Goal: Transaction & Acquisition: Purchase product/service

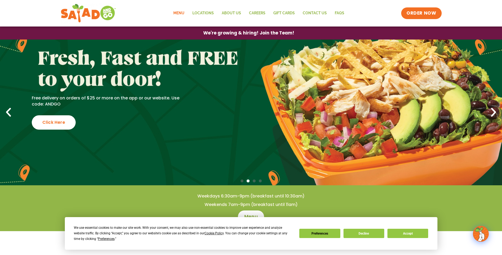
click at [181, 12] on link "Menu" at bounding box center [178, 13] width 19 height 12
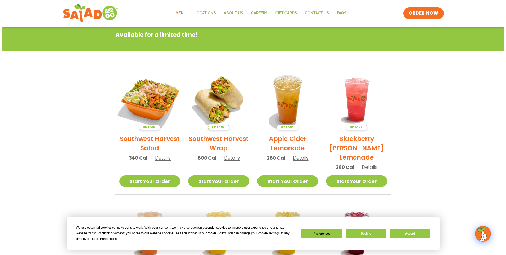
scroll to position [79, 0]
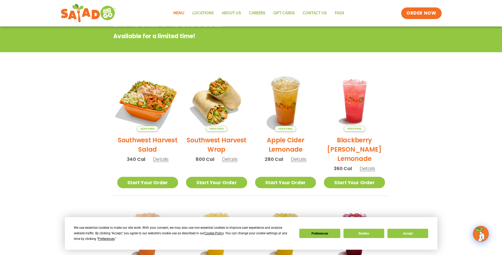
click at [158, 87] on img at bounding box center [148, 101] width 72 height 72
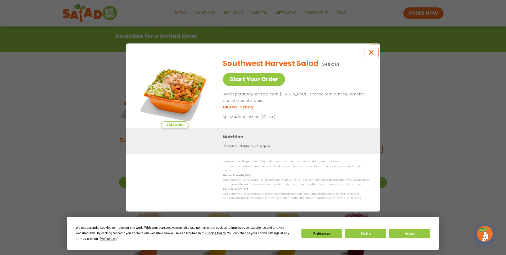
click at [371, 54] on icon "Close modal" at bounding box center [371, 53] width 7 height 6
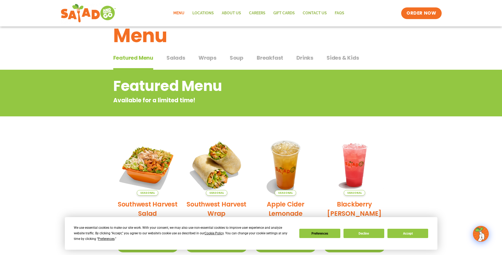
scroll to position [0, 0]
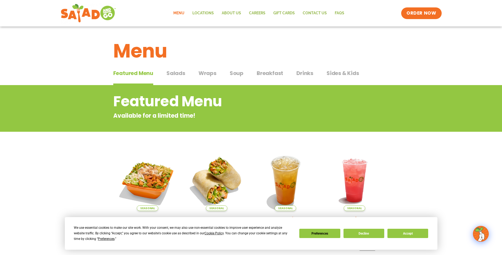
click at [174, 74] on span "Salads" at bounding box center [176, 73] width 19 height 8
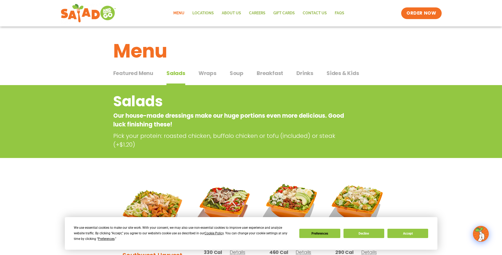
click at [206, 73] on span "Wraps" at bounding box center [208, 73] width 18 height 8
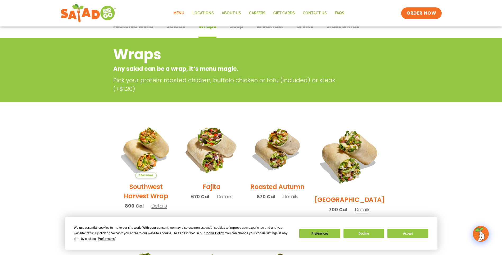
scroll to position [26, 0]
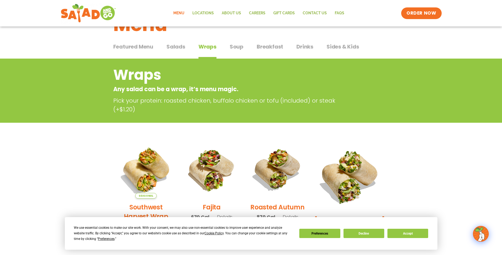
click at [239, 45] on span "Soup" at bounding box center [237, 47] width 14 height 8
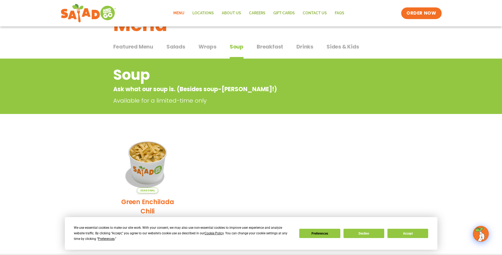
click at [271, 48] on span "Breakfast" at bounding box center [270, 47] width 26 height 8
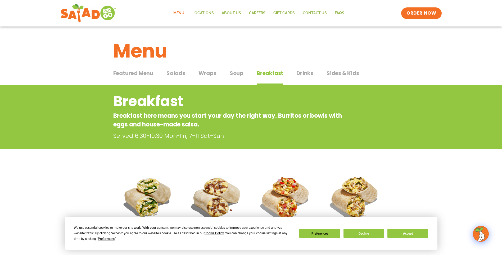
click at [210, 73] on span "Wraps" at bounding box center [208, 73] width 18 height 8
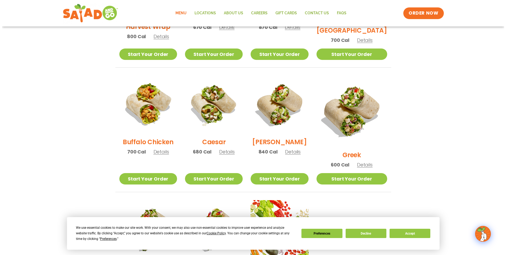
scroll to position [212, 0]
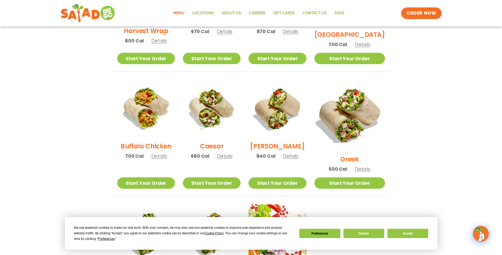
click at [359, 120] on img at bounding box center [349, 115] width 83 height 83
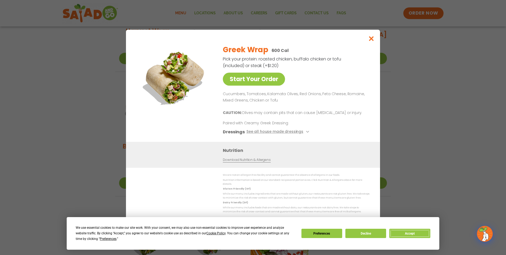
click at [414, 231] on button "Accept" at bounding box center [409, 233] width 41 height 9
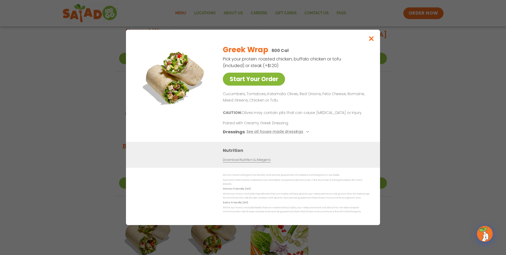
click at [255, 84] on link "Start Your Order" at bounding box center [254, 79] width 62 height 13
